Goal: Task Accomplishment & Management: Manage account settings

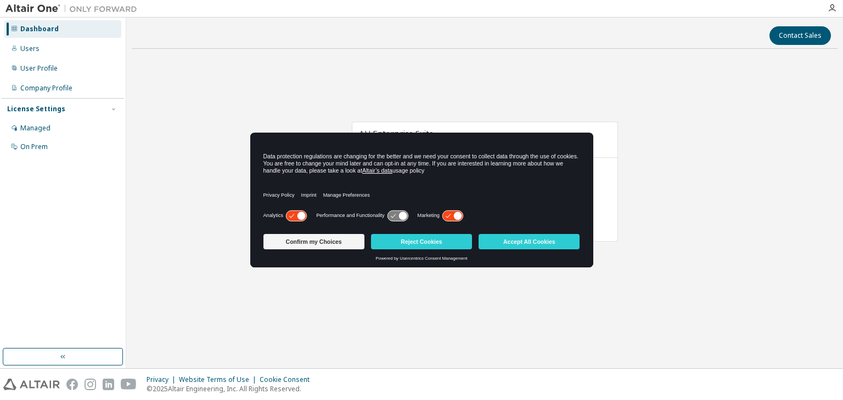
click at [533, 248] on button "Accept All Cookies" at bounding box center [528, 241] width 101 height 15
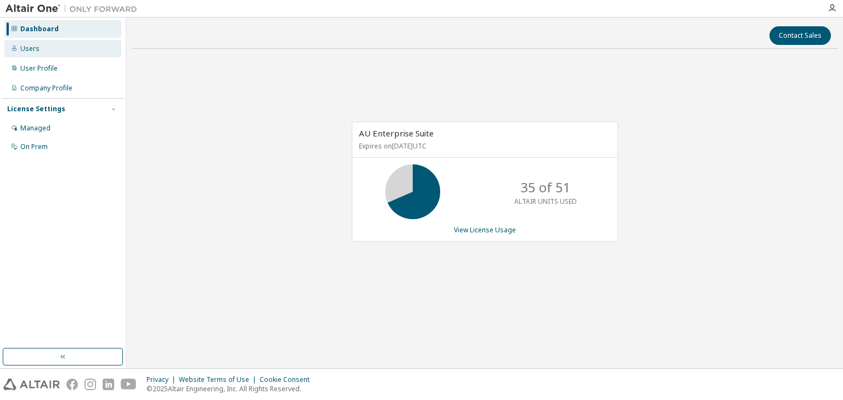
click at [75, 50] on div "Users" at bounding box center [62, 49] width 117 height 18
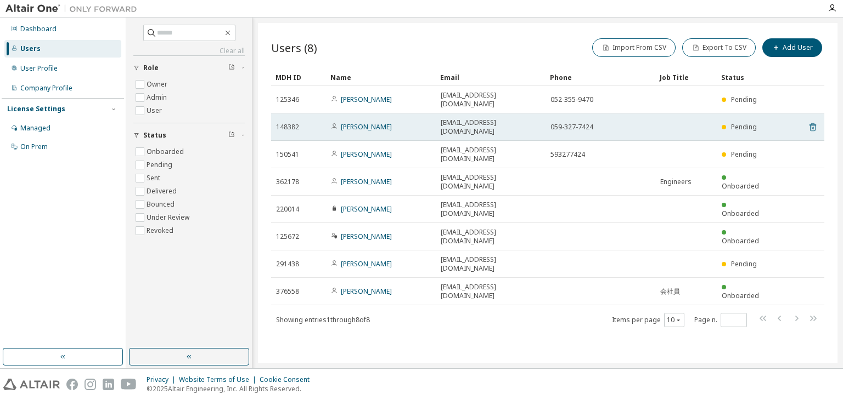
click at [812, 121] on icon at bounding box center [812, 127] width 10 height 13
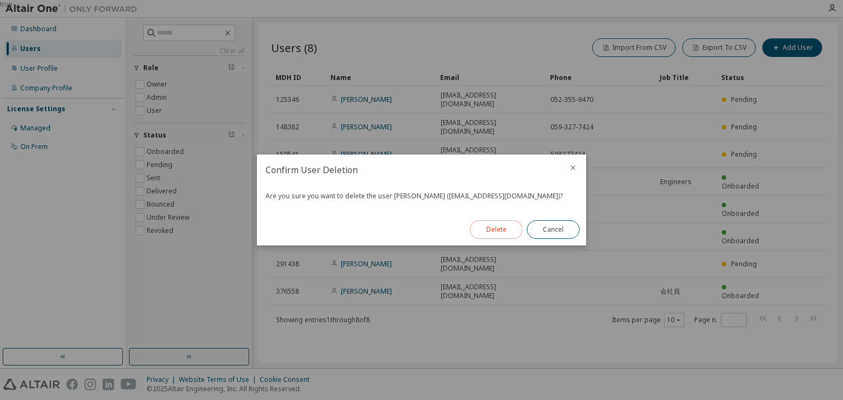
click at [505, 229] on button "Delete" at bounding box center [496, 230] width 53 height 19
click at [560, 227] on button "Close" at bounding box center [553, 230] width 53 height 19
click at [542, 242] on div "Close" at bounding box center [553, 230] width 66 height 32
click at [551, 231] on button "Close" at bounding box center [553, 230] width 53 height 19
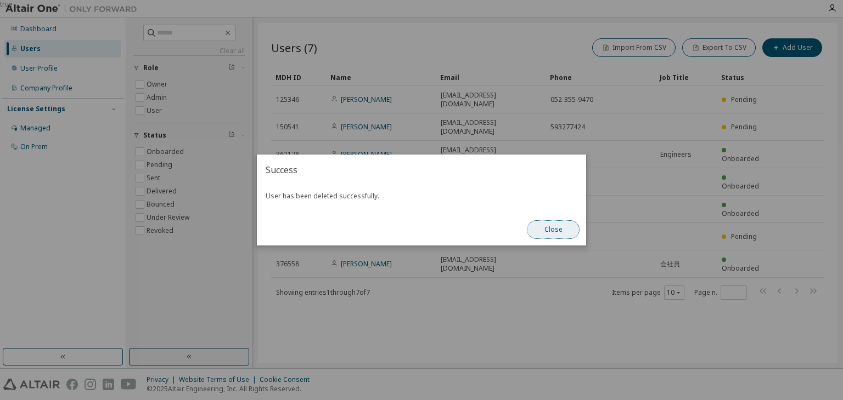
click at [554, 228] on button "Close" at bounding box center [553, 230] width 53 height 19
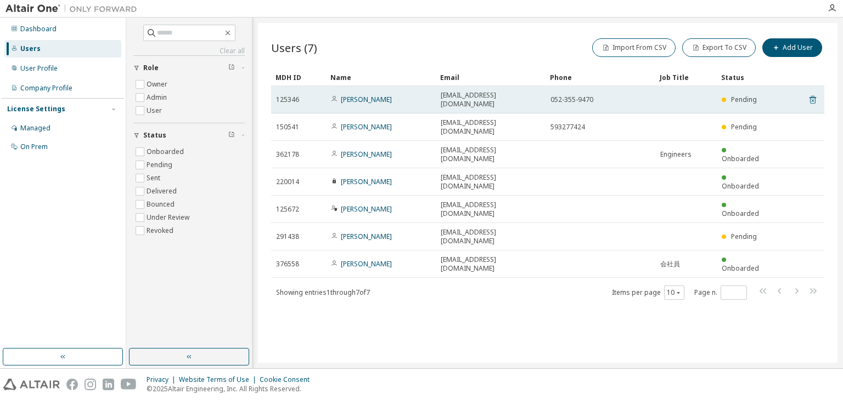
click at [816, 97] on icon at bounding box center [812, 99] width 10 height 13
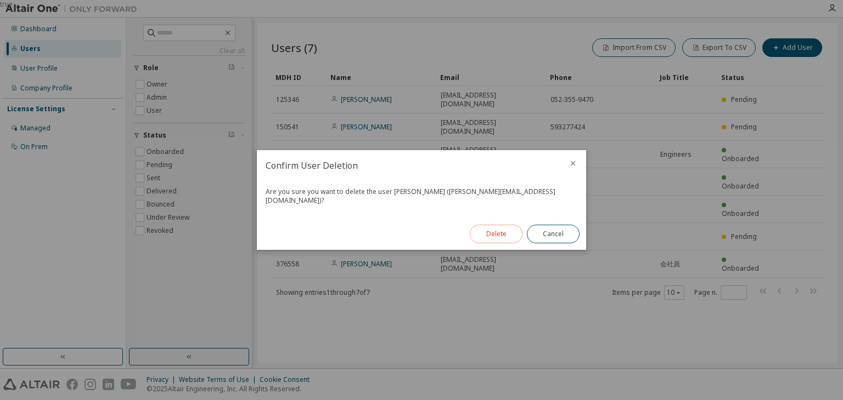
click at [502, 231] on button "Delete" at bounding box center [496, 234] width 53 height 19
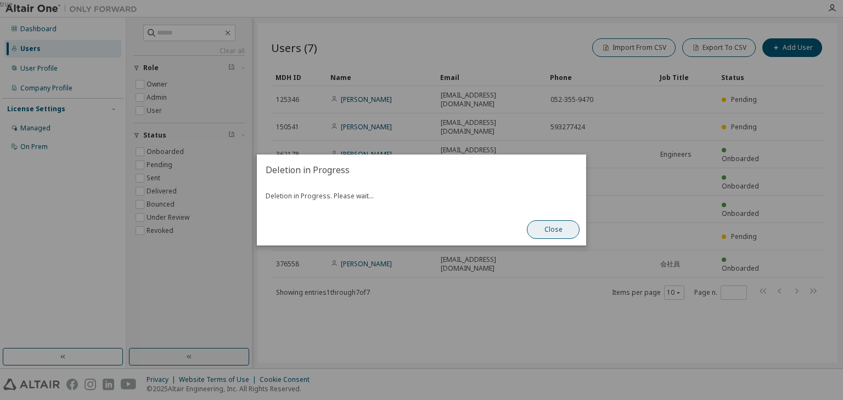
click at [545, 230] on button "Close" at bounding box center [553, 230] width 53 height 19
click at [545, 235] on button "Close" at bounding box center [553, 230] width 53 height 19
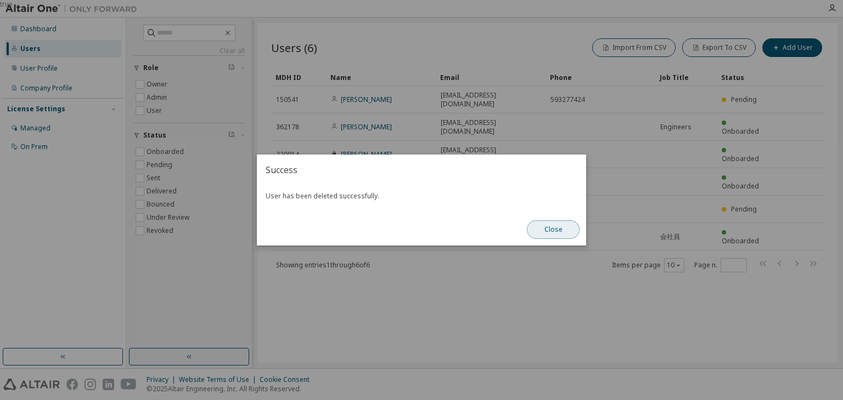
click at [547, 234] on button "Close" at bounding box center [553, 230] width 53 height 19
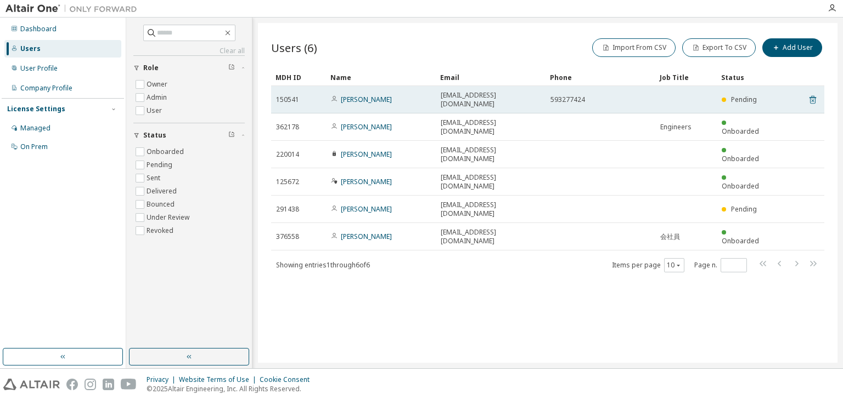
click at [810, 95] on icon at bounding box center [812, 99] width 10 height 13
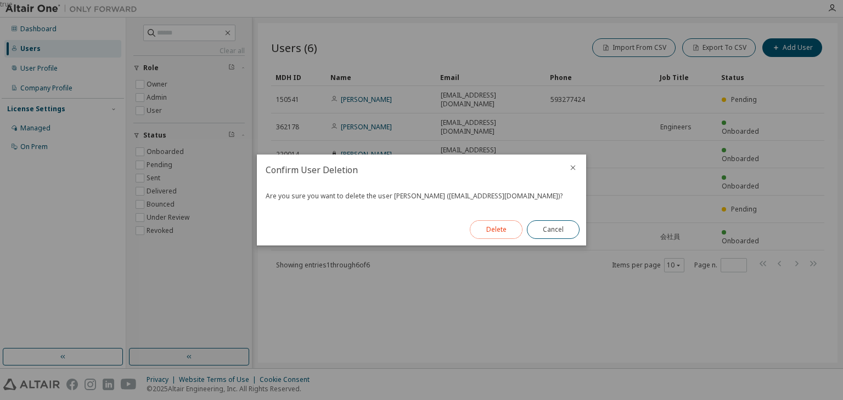
click at [509, 225] on button "Delete" at bounding box center [496, 230] width 53 height 19
click at [545, 231] on button "Close" at bounding box center [553, 230] width 53 height 19
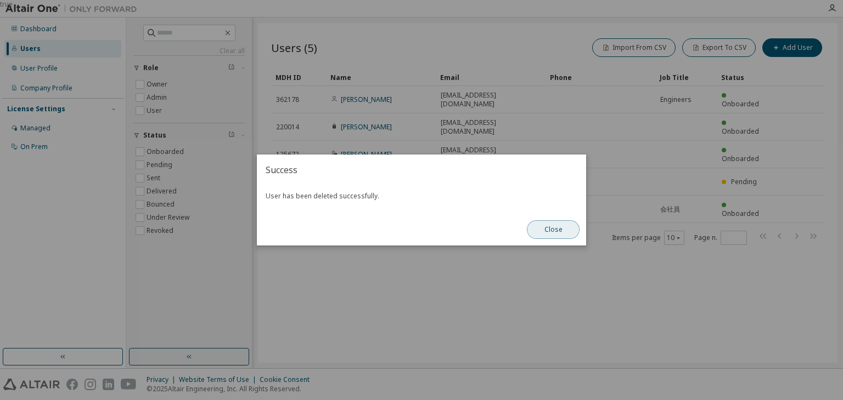
click at [549, 227] on button "Close" at bounding box center [553, 230] width 53 height 19
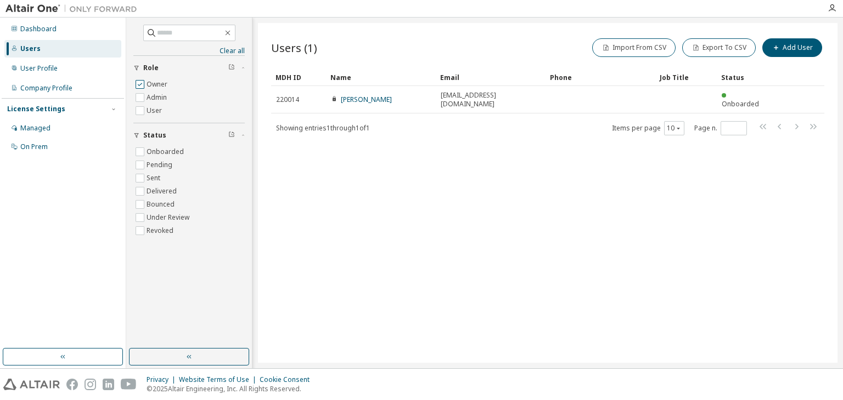
click at [147, 82] on label "Owner" at bounding box center [157, 84] width 23 height 13
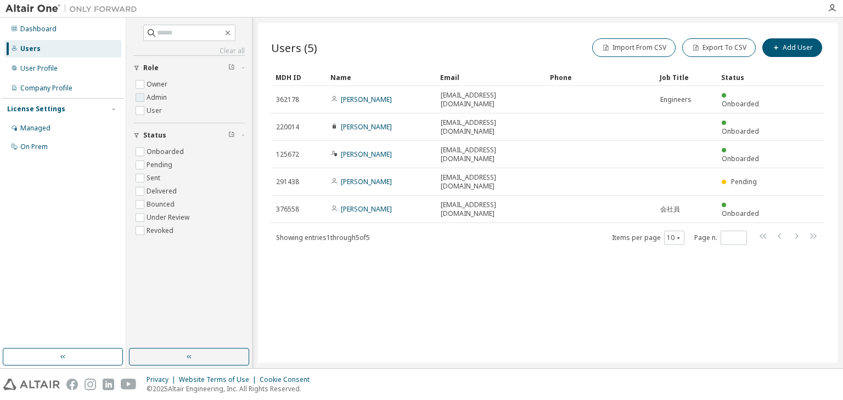
click at [162, 100] on label "Admin" at bounding box center [157, 97] width 22 height 13
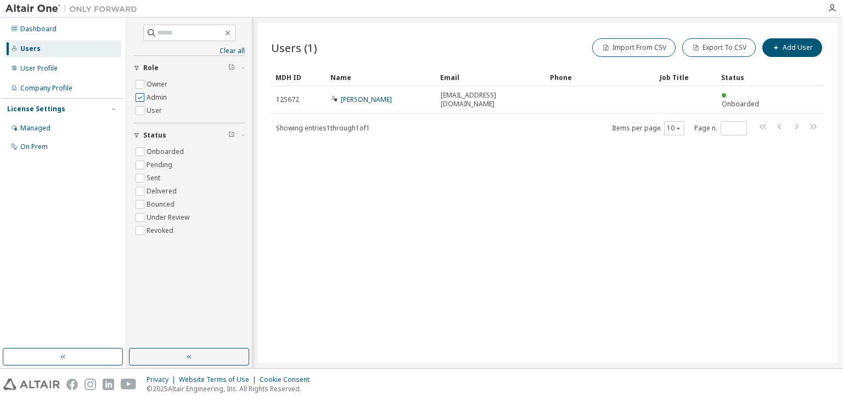
click at [162, 99] on label "Admin" at bounding box center [157, 97] width 22 height 13
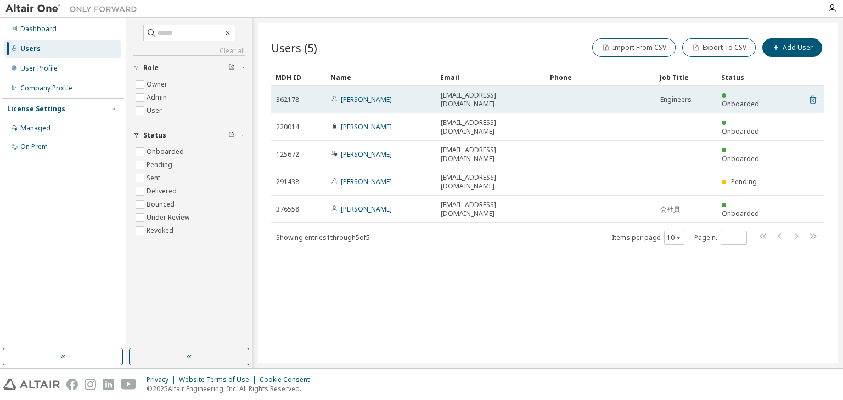
click at [814, 94] on icon at bounding box center [812, 99] width 10 height 13
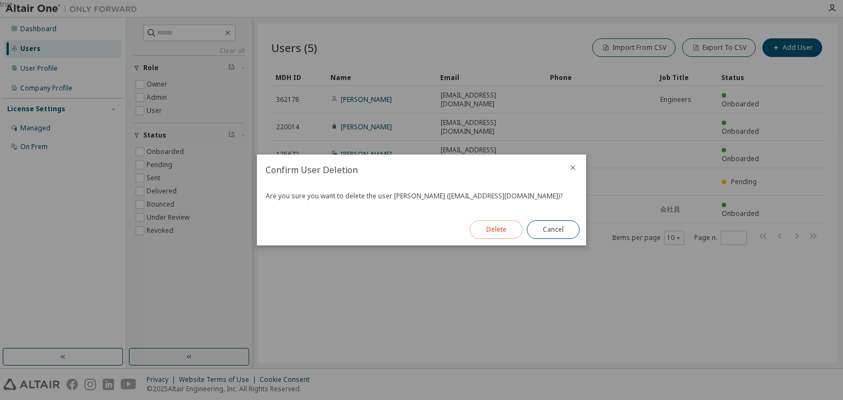
click at [494, 229] on button "Delete" at bounding box center [496, 230] width 53 height 19
click at [548, 229] on button "Close" at bounding box center [553, 230] width 53 height 19
click at [551, 234] on button "Close" at bounding box center [553, 230] width 53 height 19
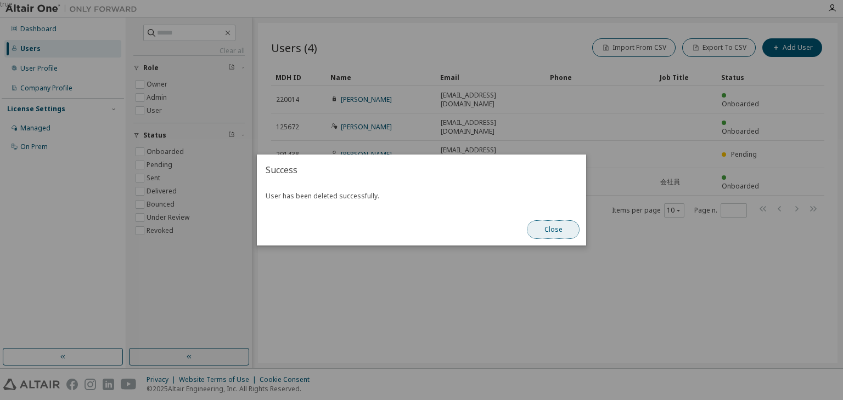
click at [551, 234] on button "Close" at bounding box center [553, 230] width 53 height 19
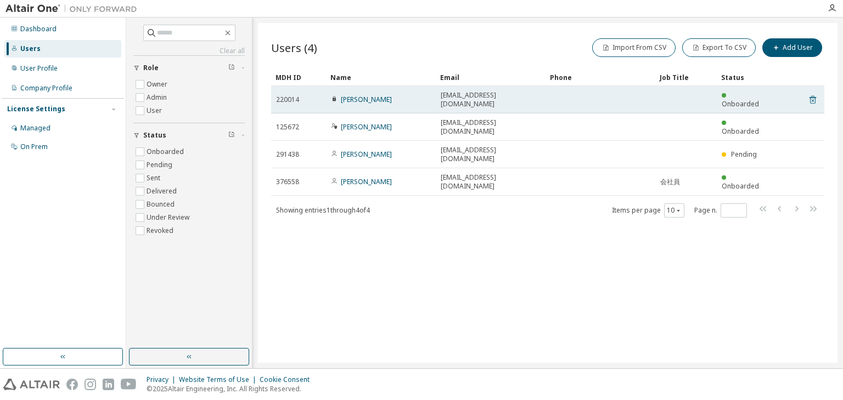
click at [811, 95] on icon at bounding box center [812, 99] width 10 height 13
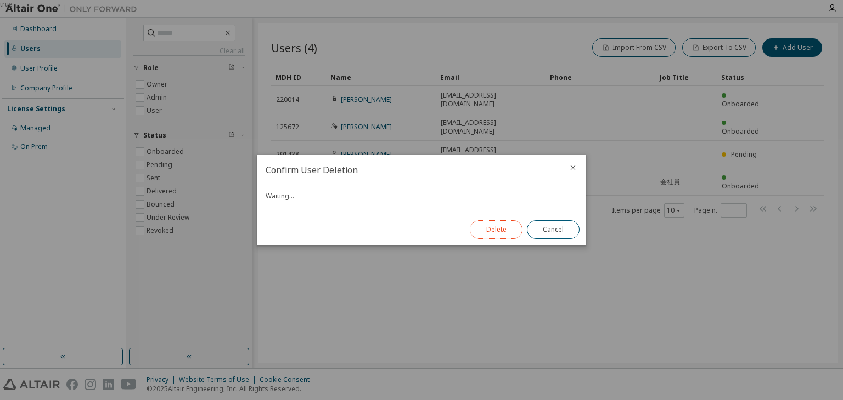
click at [495, 227] on button "Delete" at bounding box center [496, 230] width 53 height 19
click at [549, 225] on button "Close" at bounding box center [553, 230] width 53 height 19
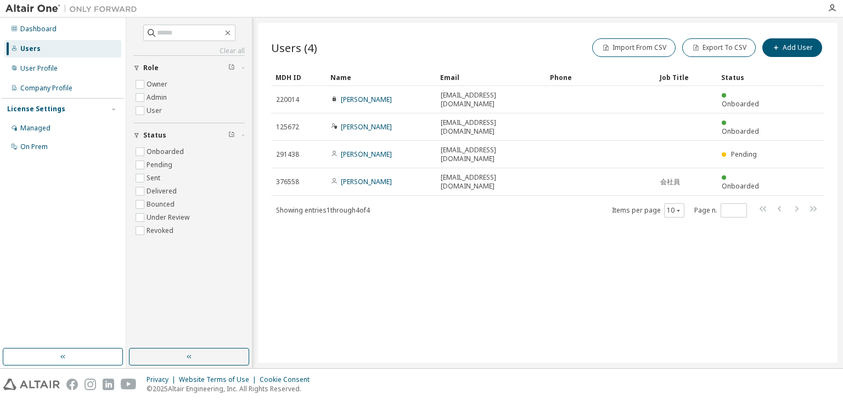
click at [549, 225] on div "Users (4) Import From CSV Export To CSV Add User Clear Load Save Save As Field …" at bounding box center [547, 193] width 579 height 340
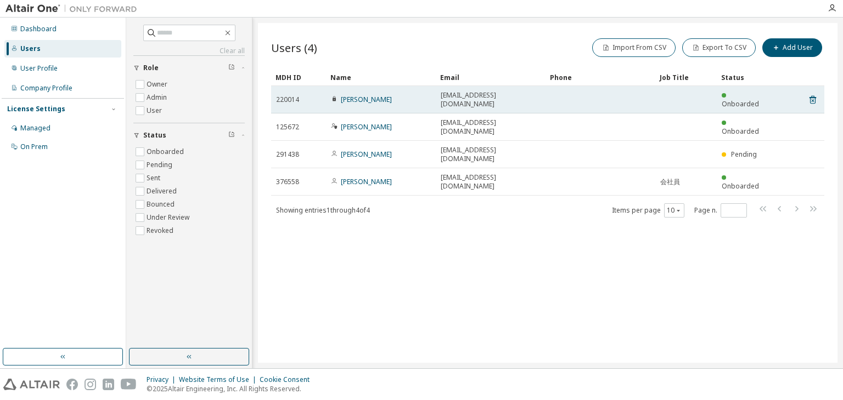
click at [334, 95] on icon at bounding box center [334, 98] width 7 height 7
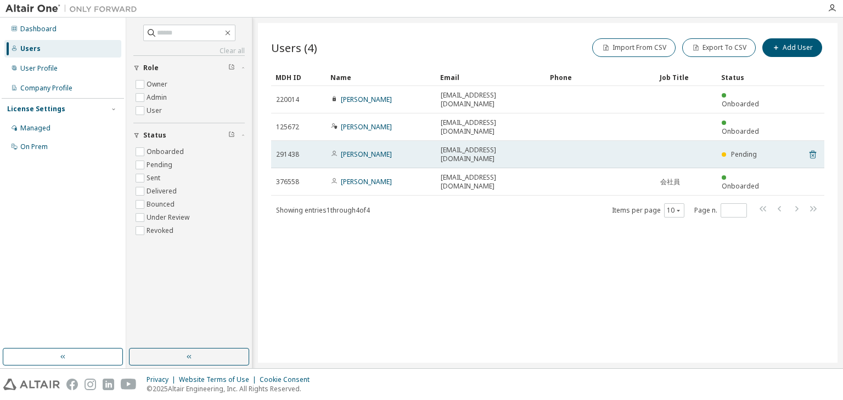
click at [812, 148] on icon at bounding box center [812, 154] width 10 height 13
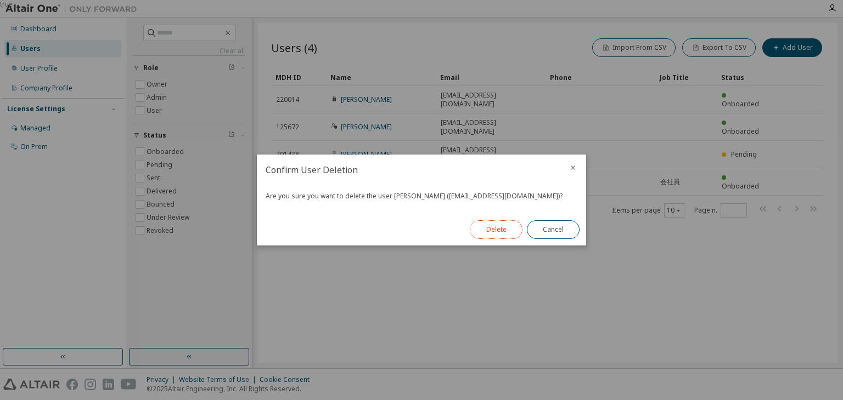
click at [502, 224] on button "Delete" at bounding box center [496, 230] width 53 height 19
click at [551, 233] on button "Close" at bounding box center [553, 230] width 53 height 19
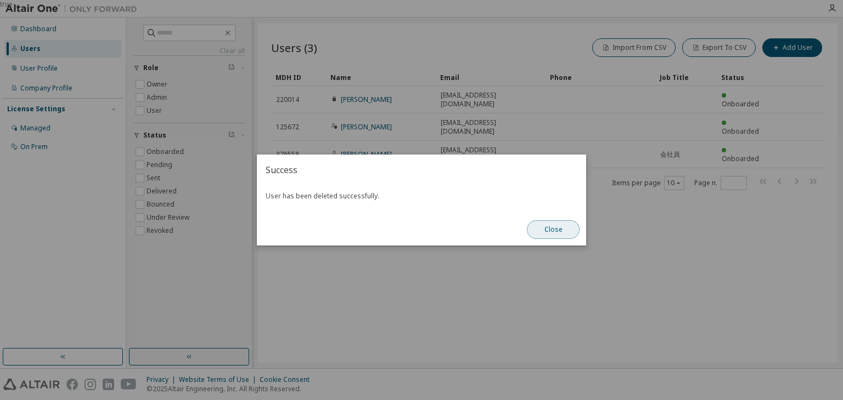
click at [562, 231] on button "Close" at bounding box center [553, 230] width 53 height 19
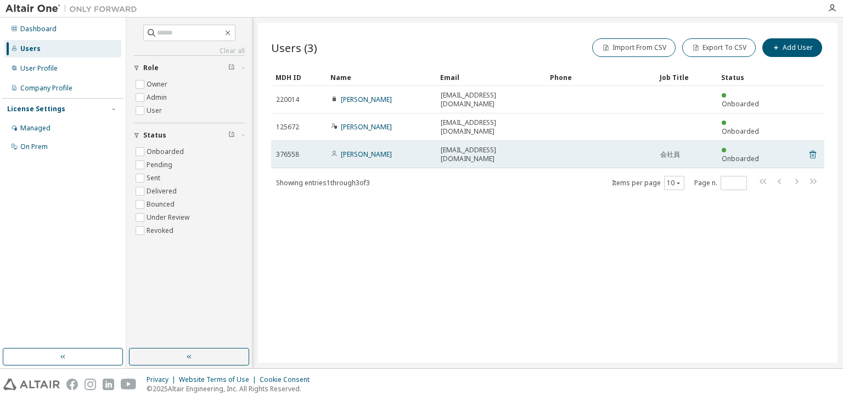
click at [812, 154] on icon at bounding box center [812, 155] width 3 height 3
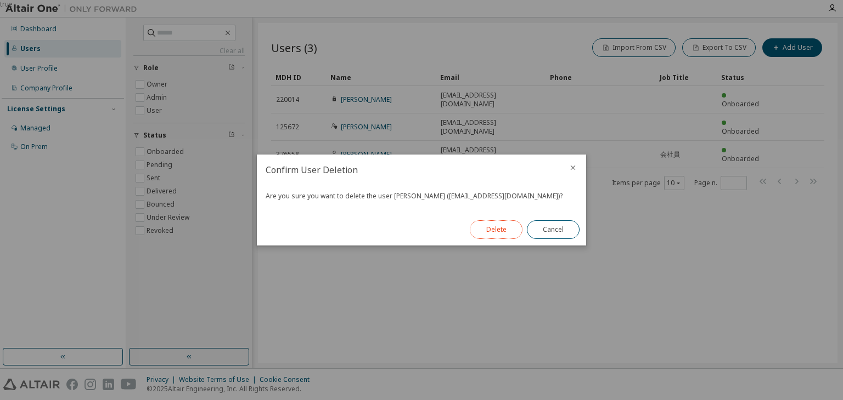
click at [503, 229] on button "Delete" at bounding box center [496, 230] width 53 height 19
click at [555, 228] on button "Close" at bounding box center [553, 230] width 53 height 19
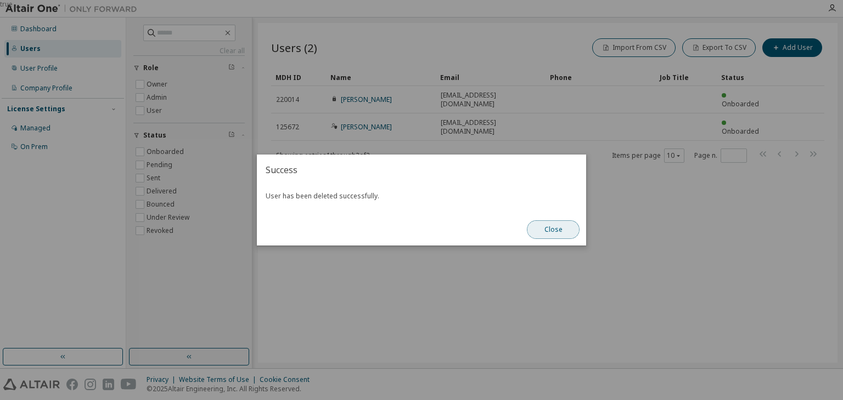
click at [564, 229] on button "Close" at bounding box center [553, 230] width 53 height 19
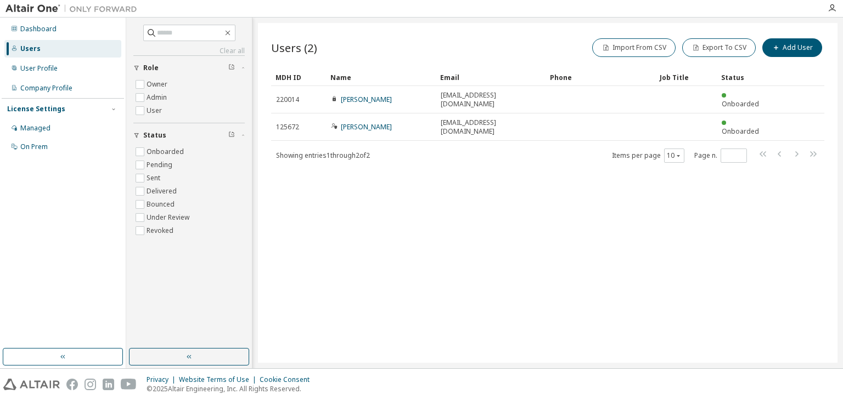
click at [496, 224] on div "Users (2) Import From CSV Export To CSV Add User Clear Load Save Save As Field …" at bounding box center [547, 193] width 579 height 340
click at [69, 81] on div "Dashboard Users User Profile Company Profile License Settings Managed On Prem" at bounding box center [63, 88] width 122 height 138
click at [64, 74] on div "User Profile" at bounding box center [62, 69] width 117 height 18
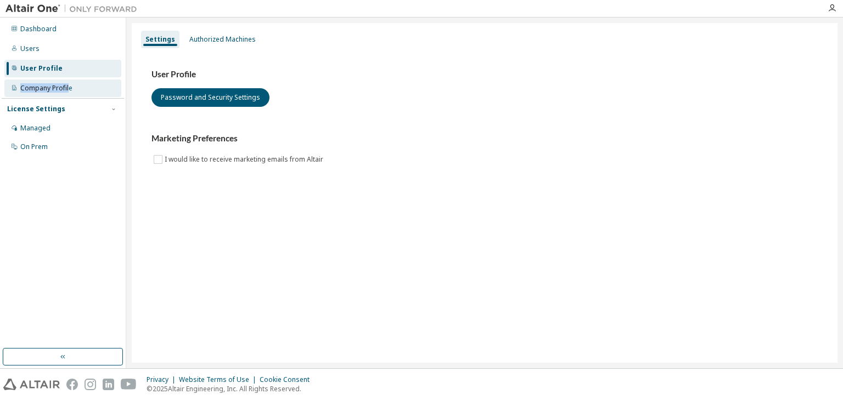
click at [65, 89] on div "Company Profile" at bounding box center [46, 88] width 52 height 9
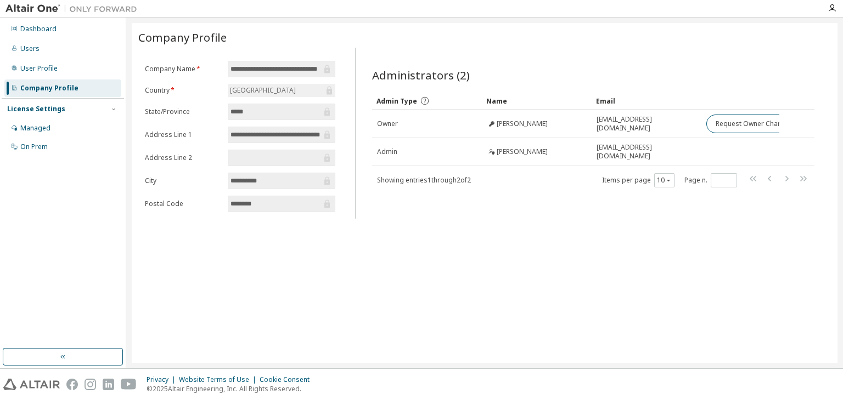
click at [577, 245] on div "**********" at bounding box center [484, 193] width 705 height 340
click at [55, 128] on div "Managed" at bounding box center [62, 129] width 117 height 18
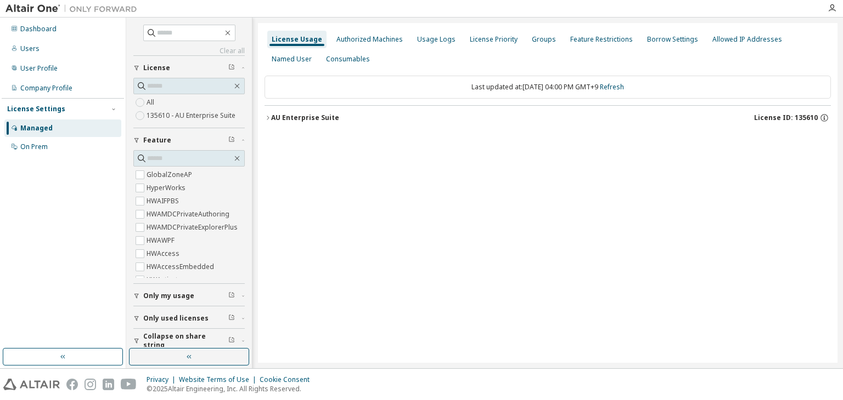
click at [279, 117] on div "AU Enterprise Suite" at bounding box center [305, 118] width 68 height 9
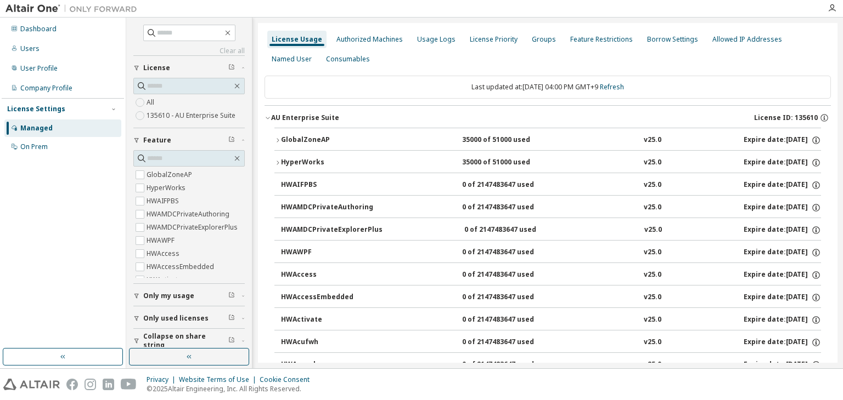
click at [349, 145] on button "GlobalZoneAP 35000 of 51000 used v25.0 Expire date: [DATE]" at bounding box center [547, 140] width 546 height 24
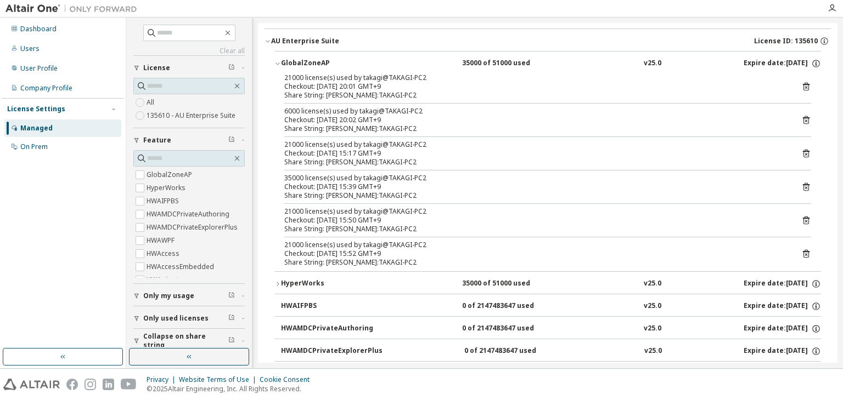
scroll to position [165, 0]
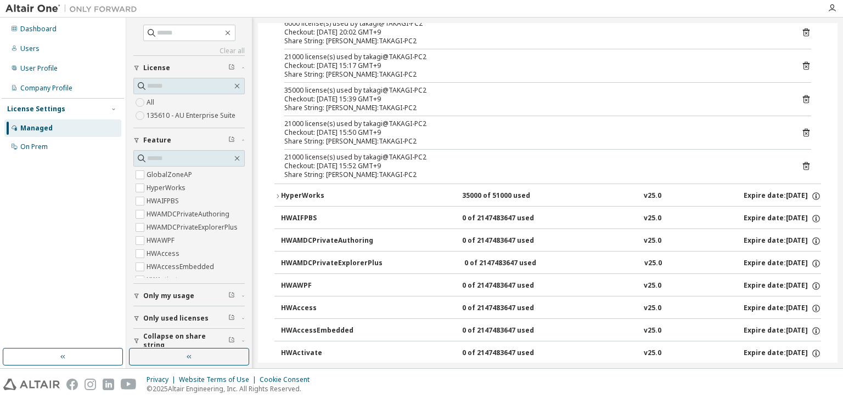
click at [440, 207] on button "HWAIFPBS 0 of 2147483647 used v25.0 Expire date: [DATE]" at bounding box center [551, 219] width 540 height 24
click at [442, 195] on div "HyperWorks 35000 of 51000 used v25.0 Expire date: [DATE]" at bounding box center [551, 196] width 540 height 10
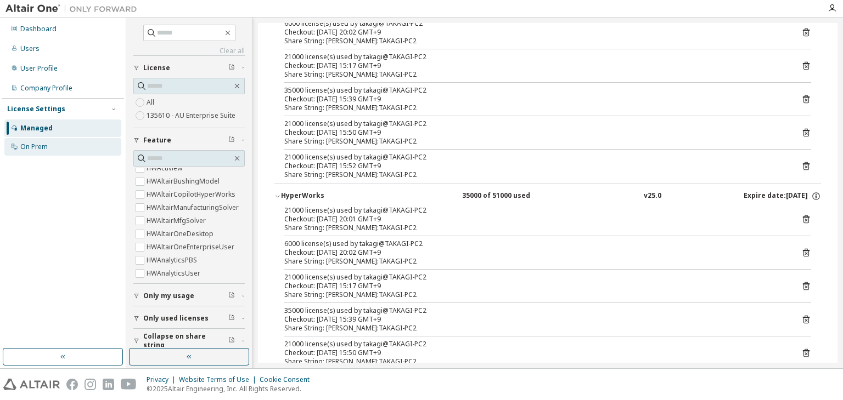
click at [53, 148] on div "On Prem" at bounding box center [62, 147] width 117 height 18
